Goal: Contribute content: Add original content to the website for others to see

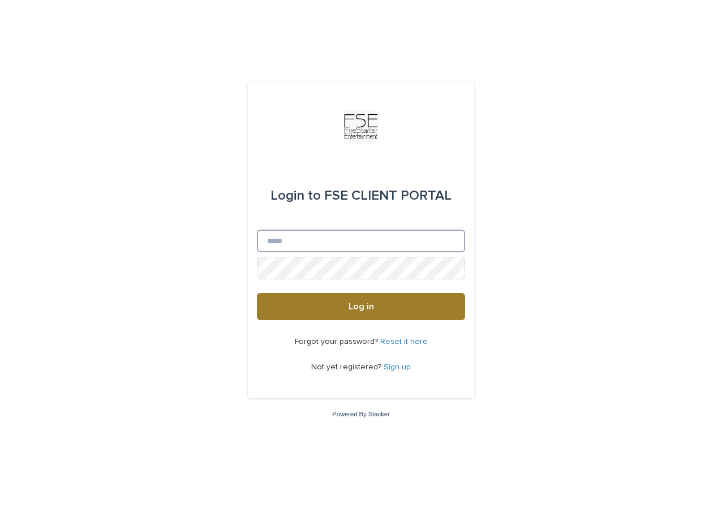
type input "**********"
click at [312, 308] on button "Log in" at bounding box center [361, 306] width 208 height 27
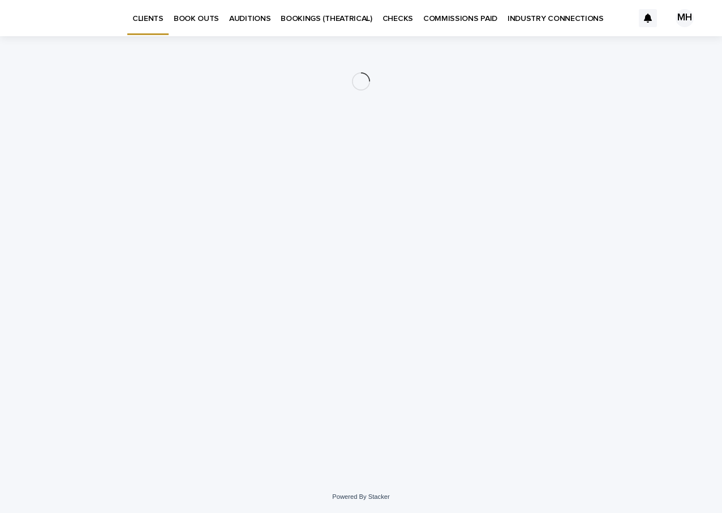
click at [534, 18] on p "INDUSTRY CONNECTIONS" at bounding box center [555, 12] width 96 height 24
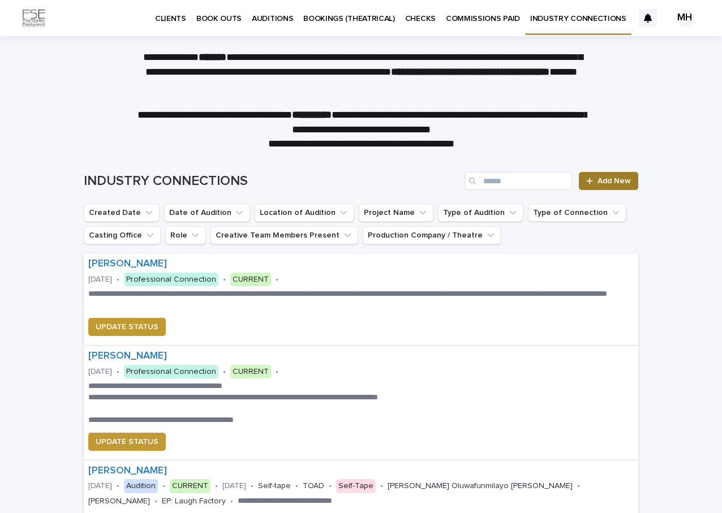
click at [616, 183] on span "Add New" at bounding box center [613, 181] width 33 height 8
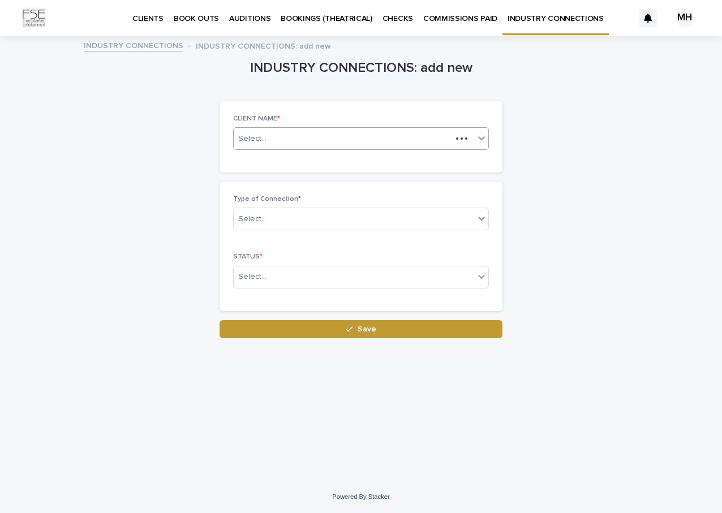
click at [303, 143] on div "Select..." at bounding box center [343, 139] width 218 height 19
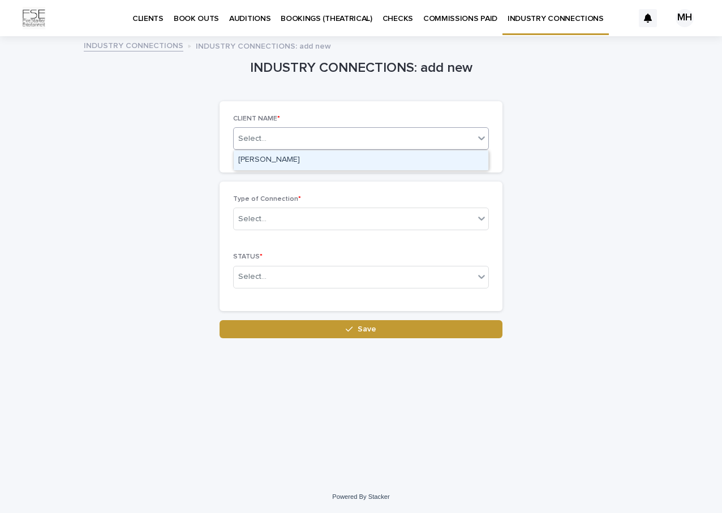
click at [296, 163] on div "[PERSON_NAME]" at bounding box center [361, 160] width 255 height 20
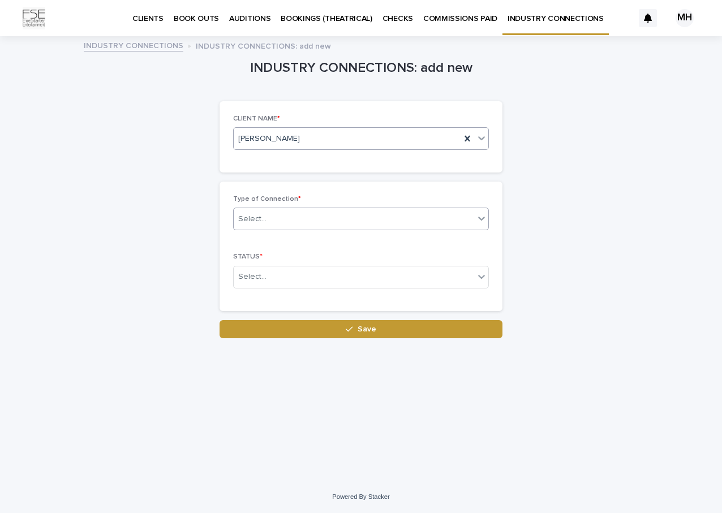
click at [263, 216] on div "Select..." at bounding box center [252, 219] width 28 height 12
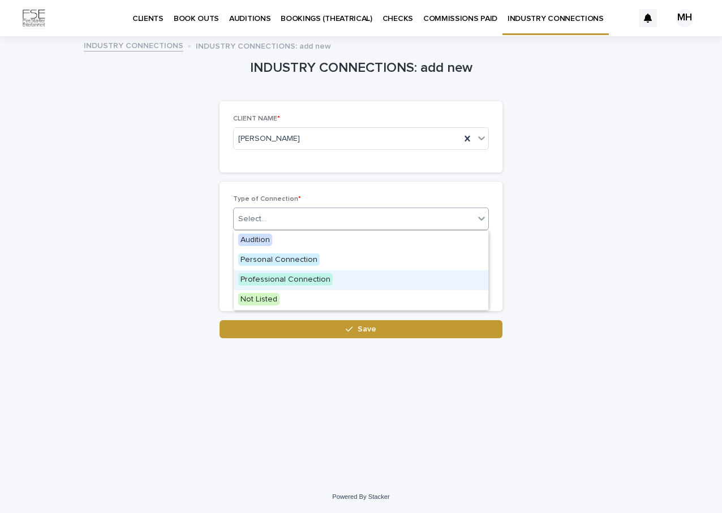
click at [257, 279] on span "Professional Connection" at bounding box center [285, 279] width 94 height 12
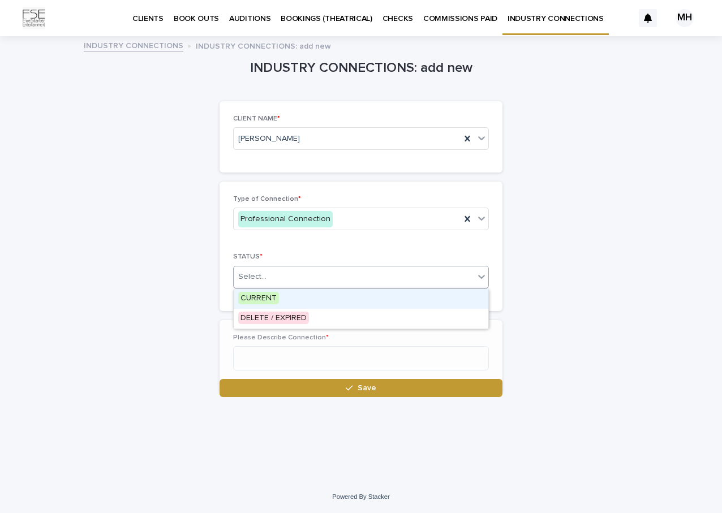
click at [253, 278] on div "Select..." at bounding box center [252, 277] width 28 height 12
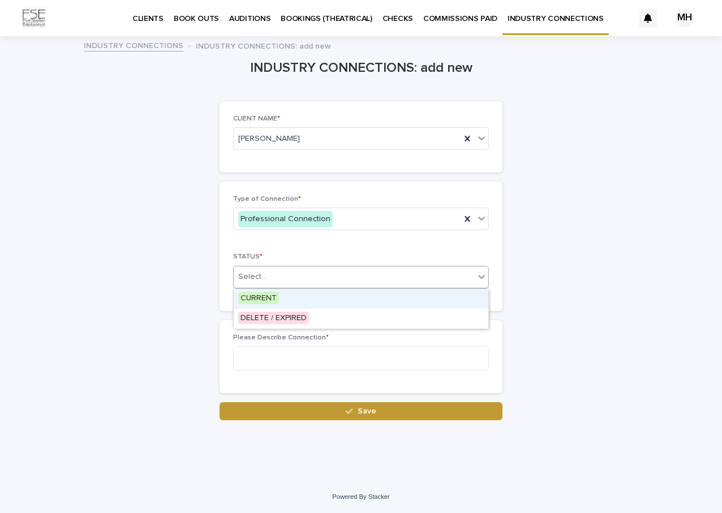
click at [253, 299] on span "CURRENT" at bounding box center [258, 298] width 41 height 12
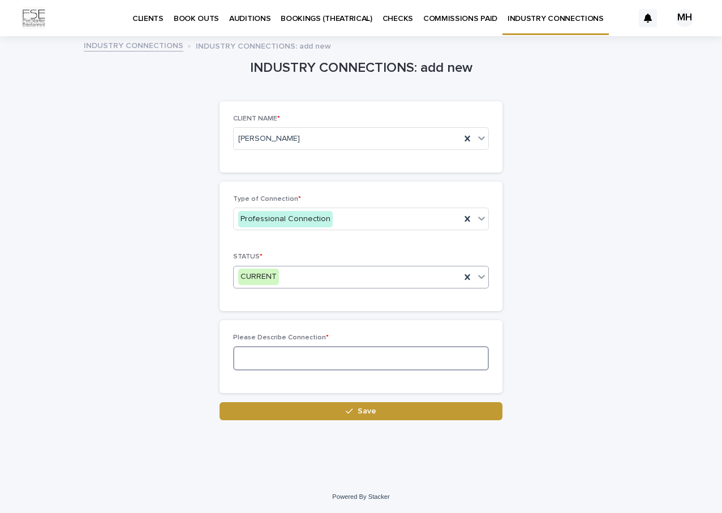
click at [251, 352] on textarea at bounding box center [361, 358] width 256 height 24
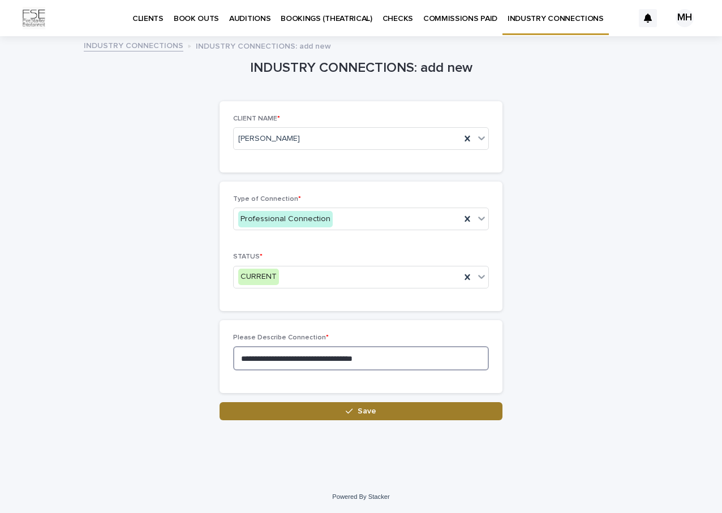
type textarea "**********"
click at [332, 412] on button "Save" at bounding box center [361, 411] width 283 height 18
